Goal: Book appointment/travel/reservation

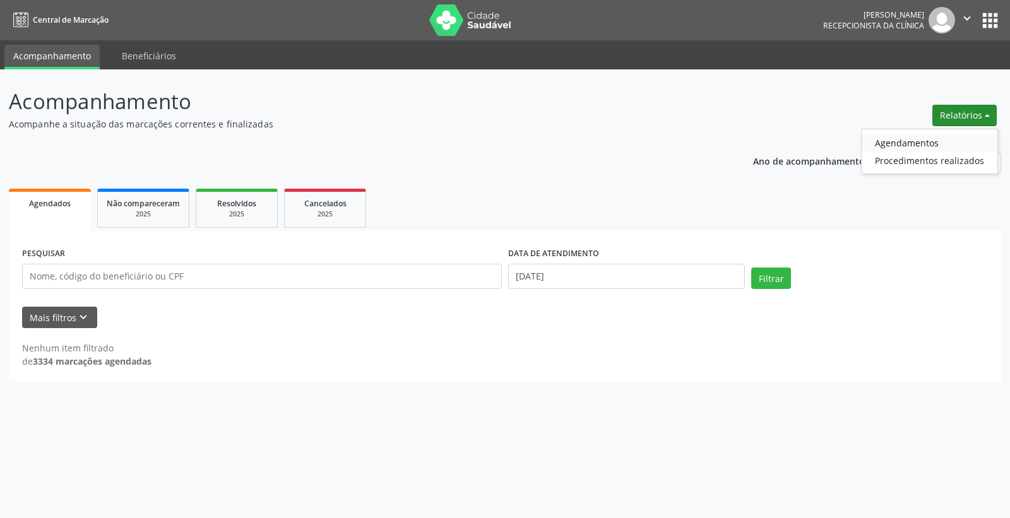
click at [919, 144] on link "Agendamentos" at bounding box center [930, 143] width 136 height 18
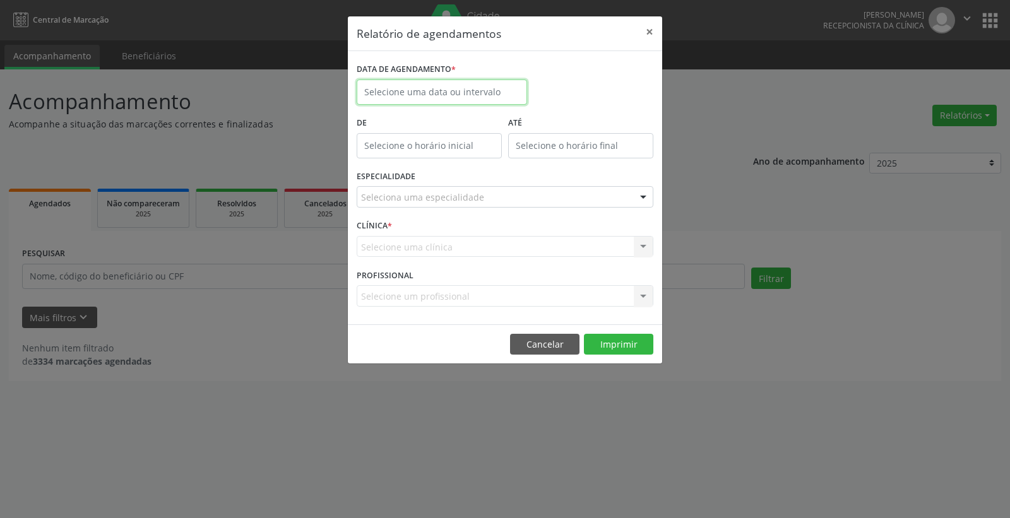
click at [402, 93] on input "text" at bounding box center [442, 92] width 170 height 25
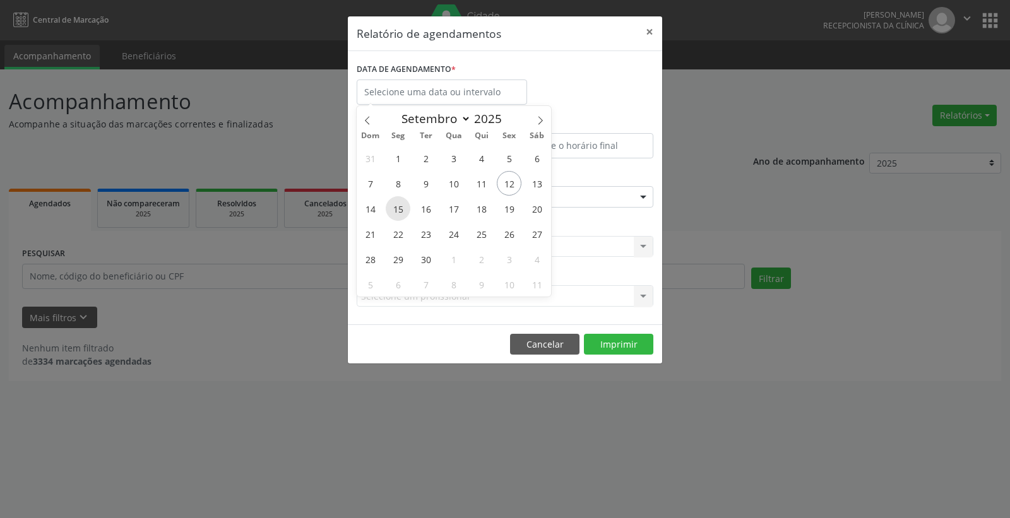
click at [398, 210] on span "15" at bounding box center [398, 208] width 25 height 25
type input "[DATE]"
click at [398, 210] on span "15" at bounding box center [398, 208] width 25 height 25
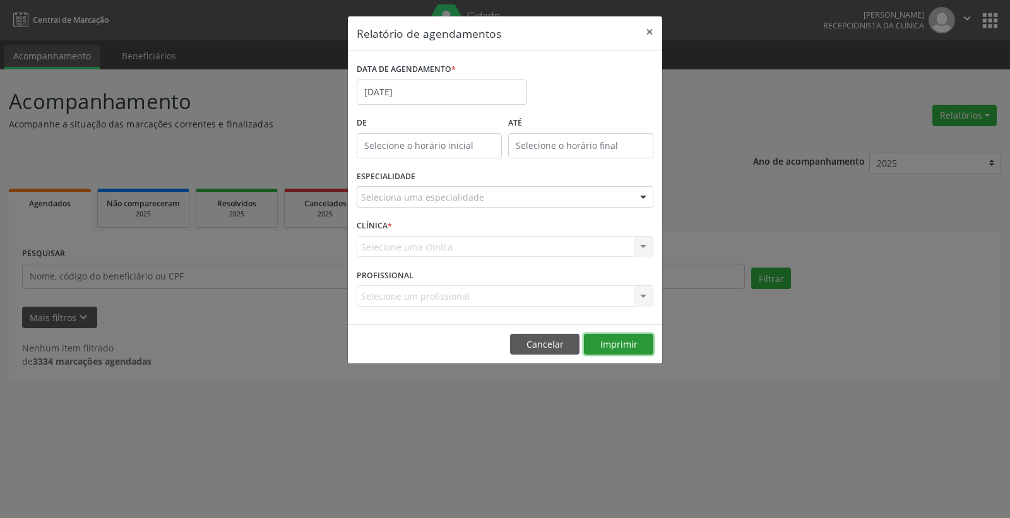
click at [619, 346] on button "Imprimir" at bounding box center [618, 344] width 69 height 21
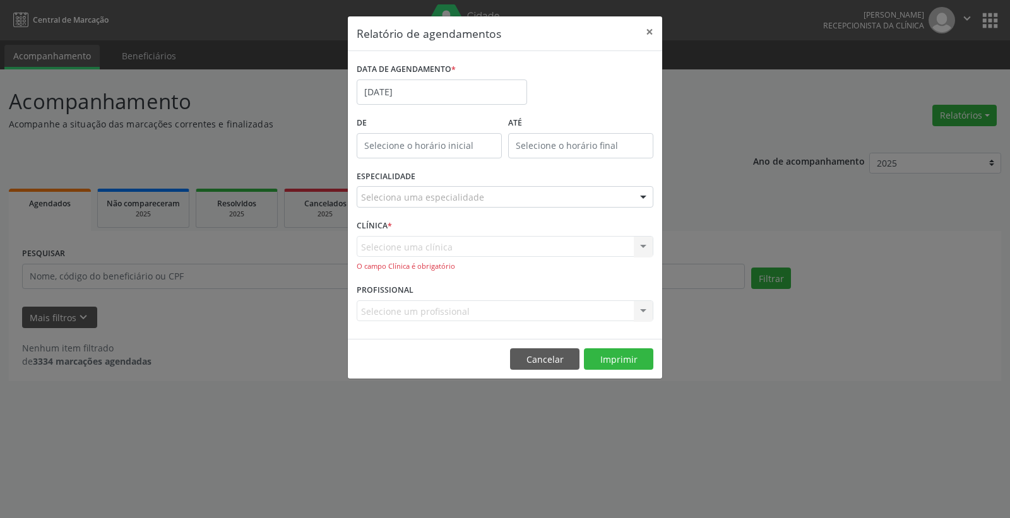
click at [542, 199] on div "Seleciona uma especialidade" at bounding box center [505, 196] width 297 height 21
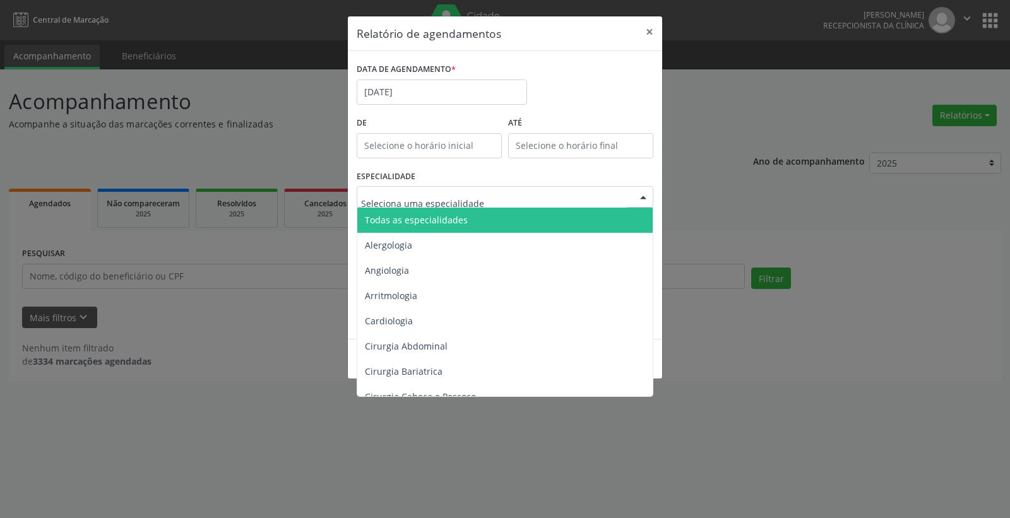
click at [456, 216] on span "Todas as especialidades" at bounding box center [416, 220] width 103 height 12
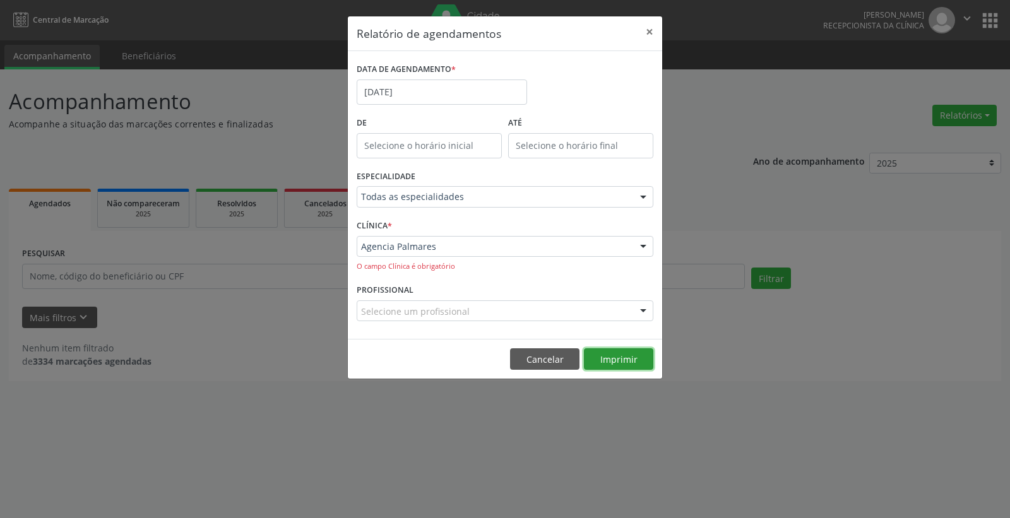
click at [616, 361] on button "Imprimir" at bounding box center [618, 358] width 69 height 21
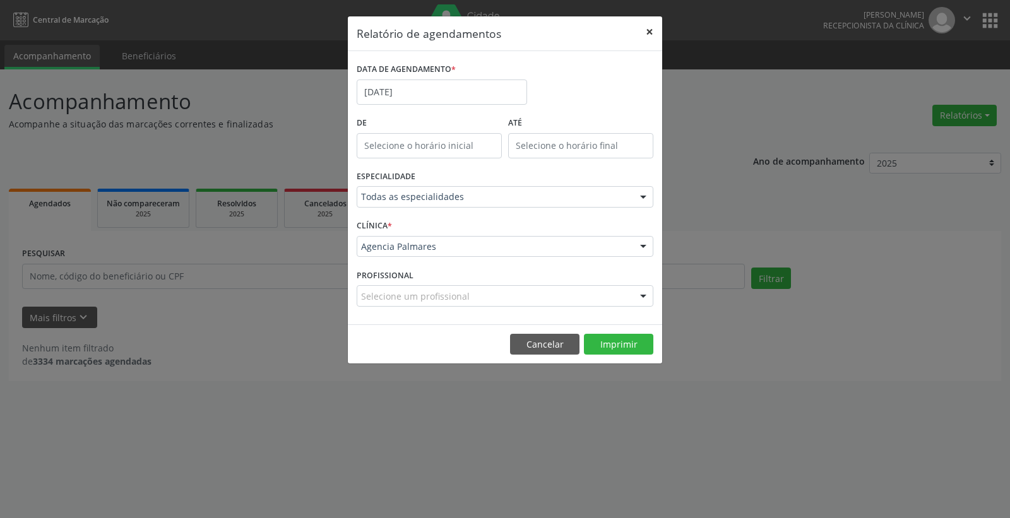
click at [650, 29] on button "×" at bounding box center [649, 31] width 25 height 31
